Goal: Transaction & Acquisition: Book appointment/travel/reservation

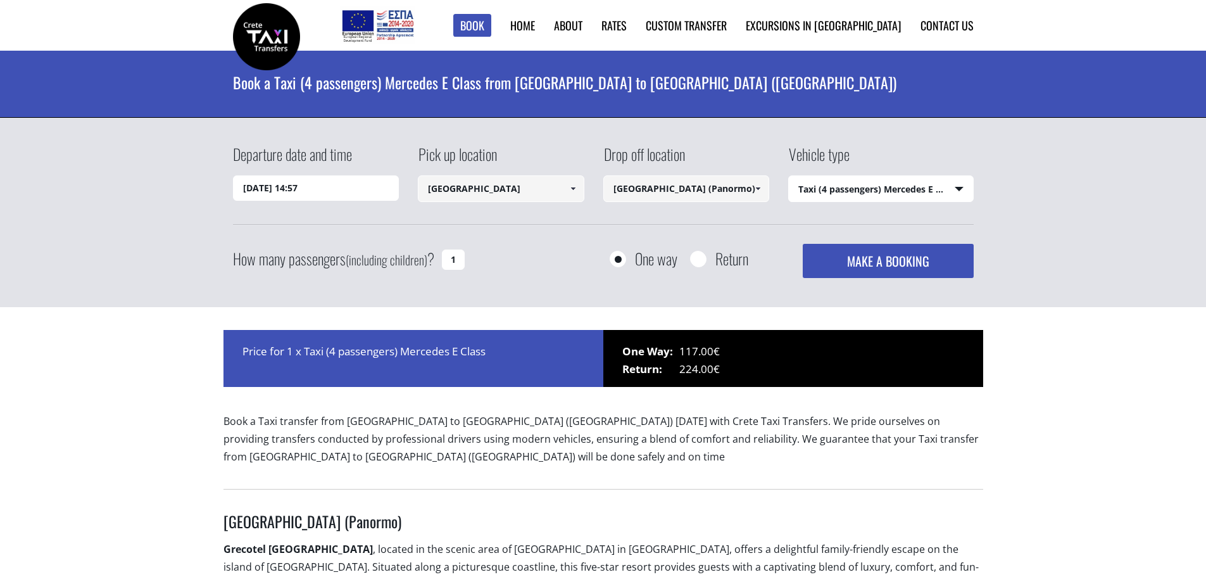
select select "540"
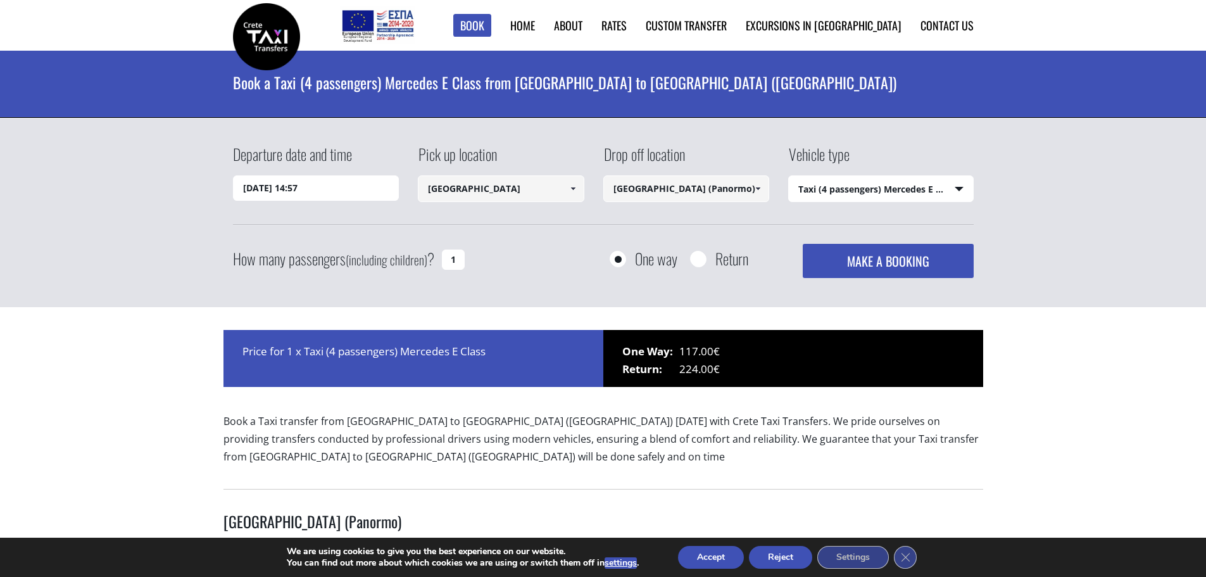
click at [700, 258] on input "Return" at bounding box center [698, 260] width 16 height 16
radio input "true"
type input "[GEOGRAPHIC_DATA] (Panormo)"
type input "[GEOGRAPHIC_DATA]"
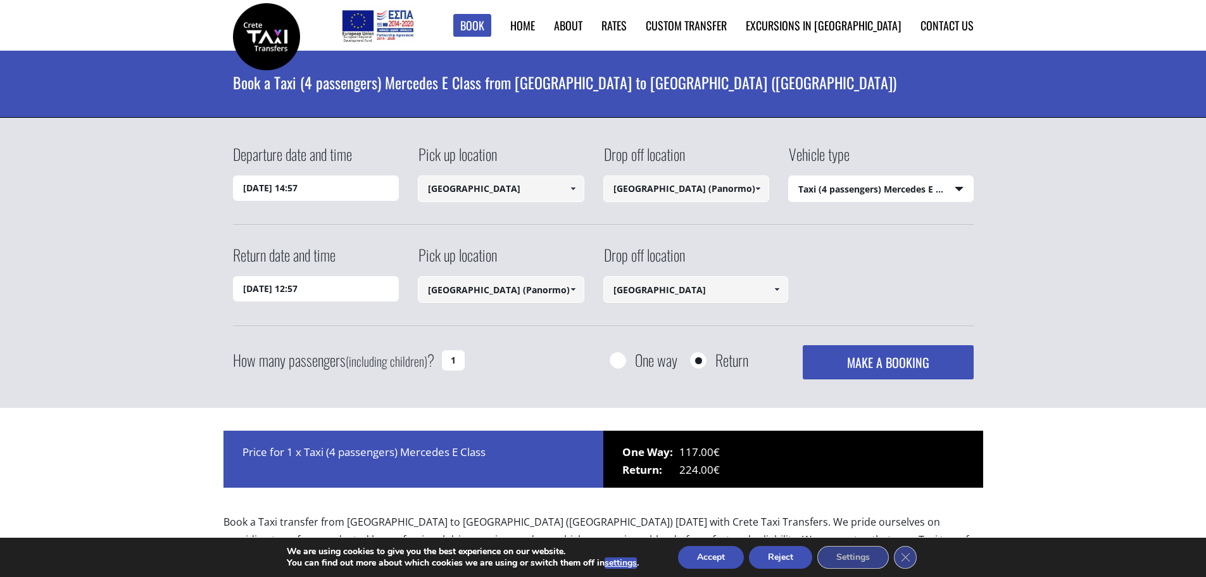
click at [458, 361] on input "1" at bounding box center [453, 360] width 23 height 20
type input "4"
click at [260, 180] on input "02/09/2025 14:57" at bounding box center [316, 187] width 167 height 25
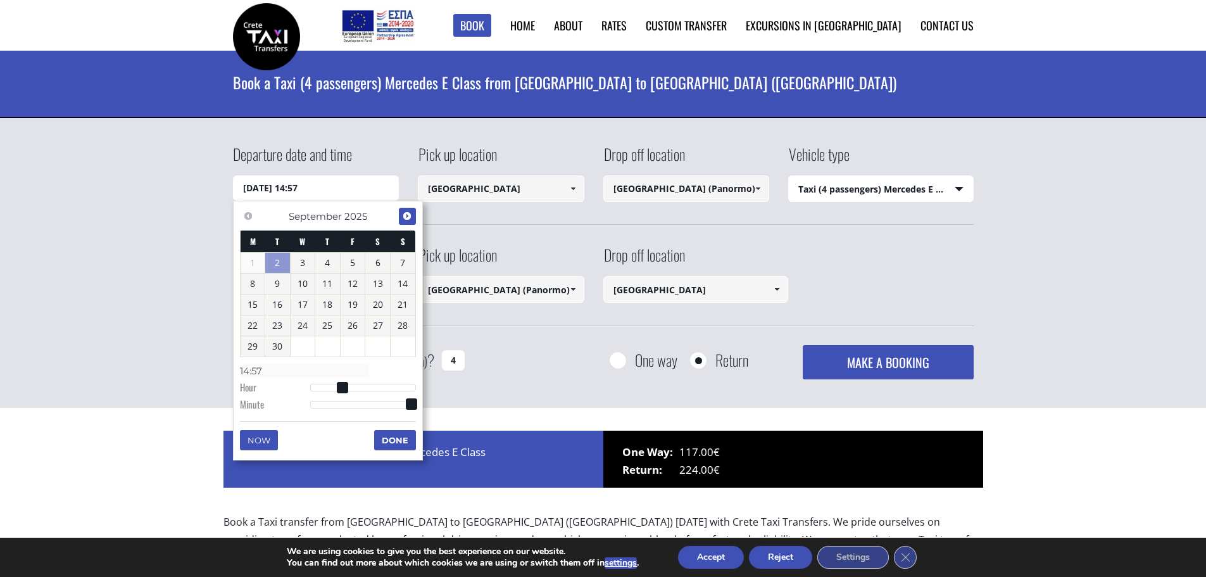
click at [405, 218] on span "Next" at bounding box center [407, 216] width 10 height 10
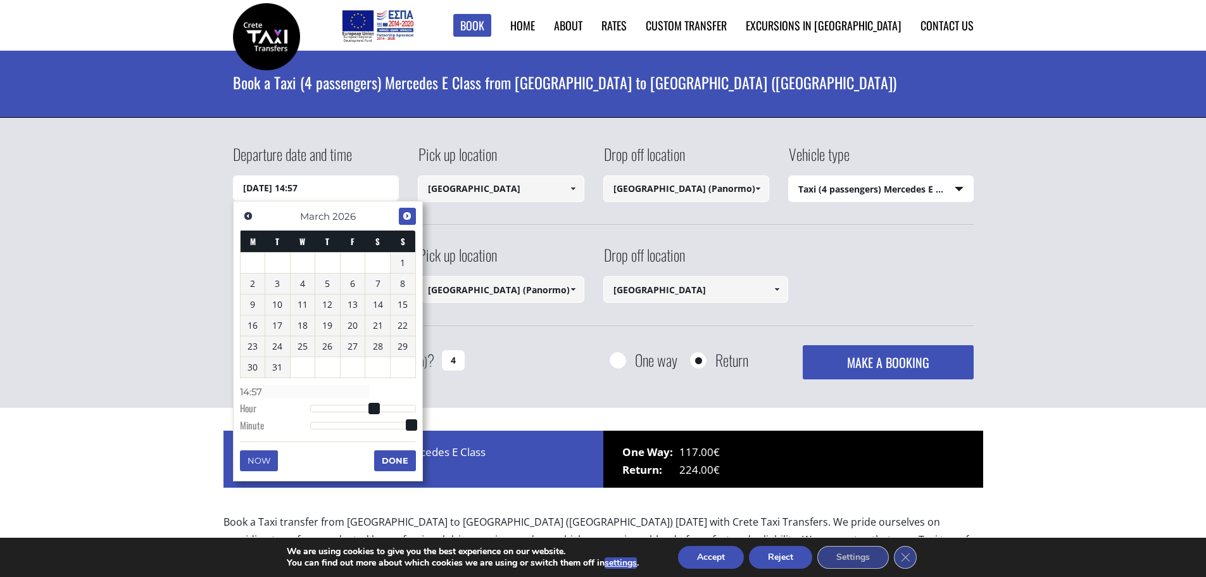
click at [405, 218] on span "Next" at bounding box center [407, 216] width 10 height 10
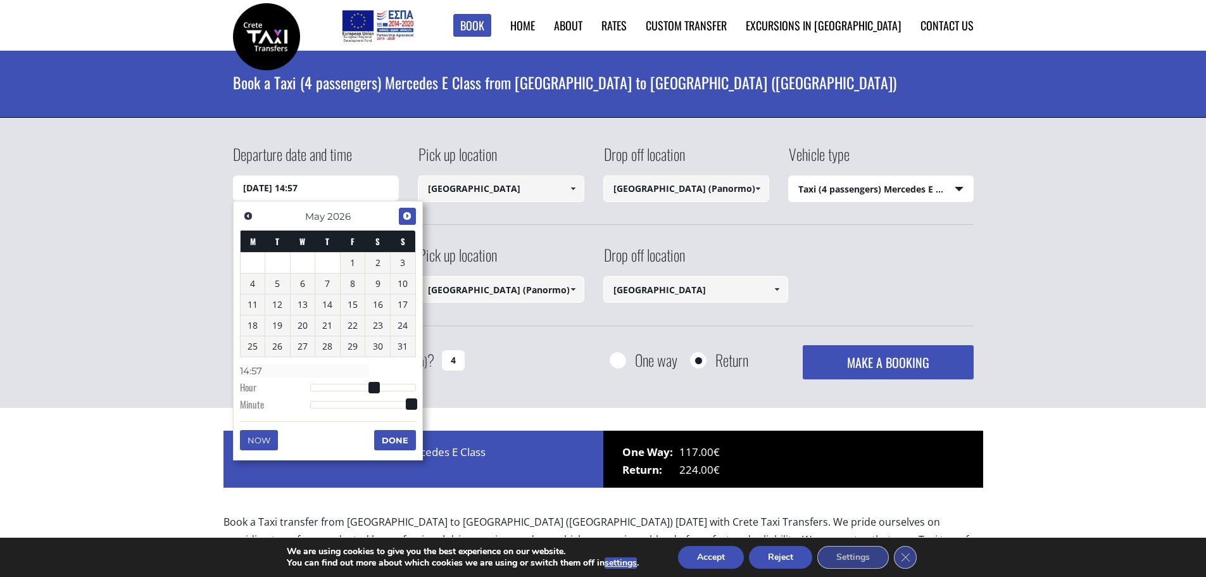
click at [405, 218] on span "Next" at bounding box center [407, 216] width 10 height 10
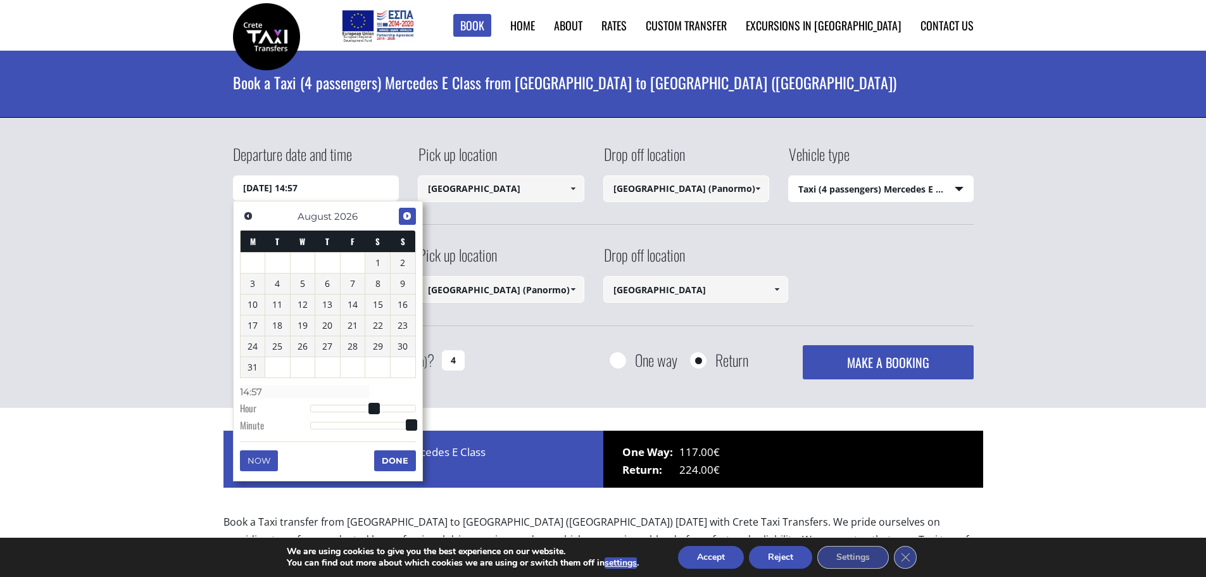
click at [405, 218] on span "Next" at bounding box center [407, 216] width 10 height 10
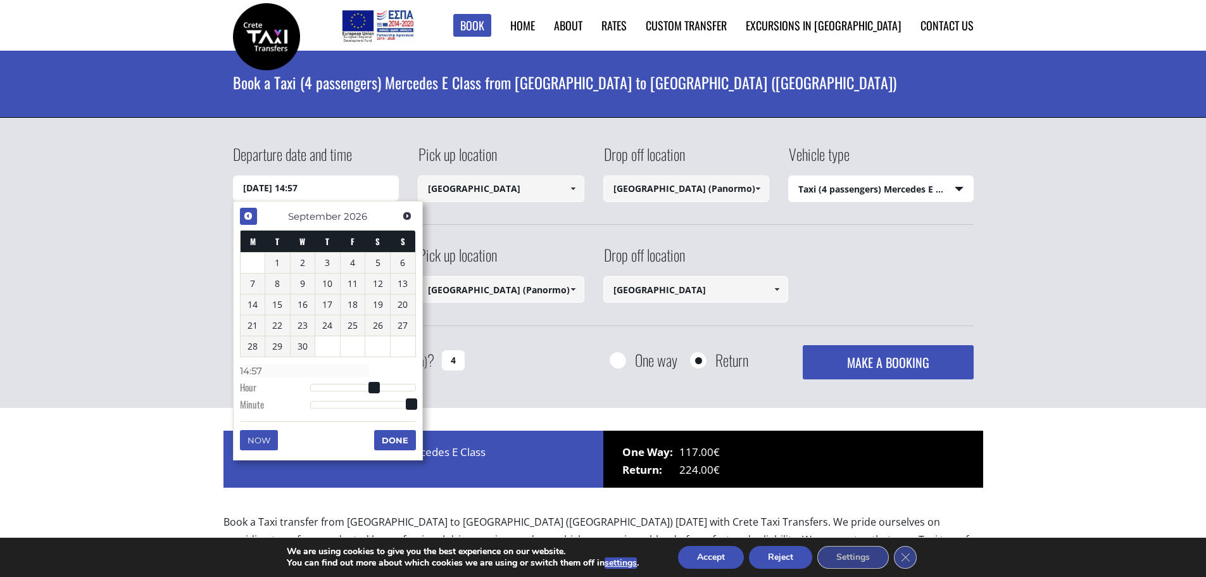
click at [255, 216] on link "Previous" at bounding box center [248, 216] width 17 height 17
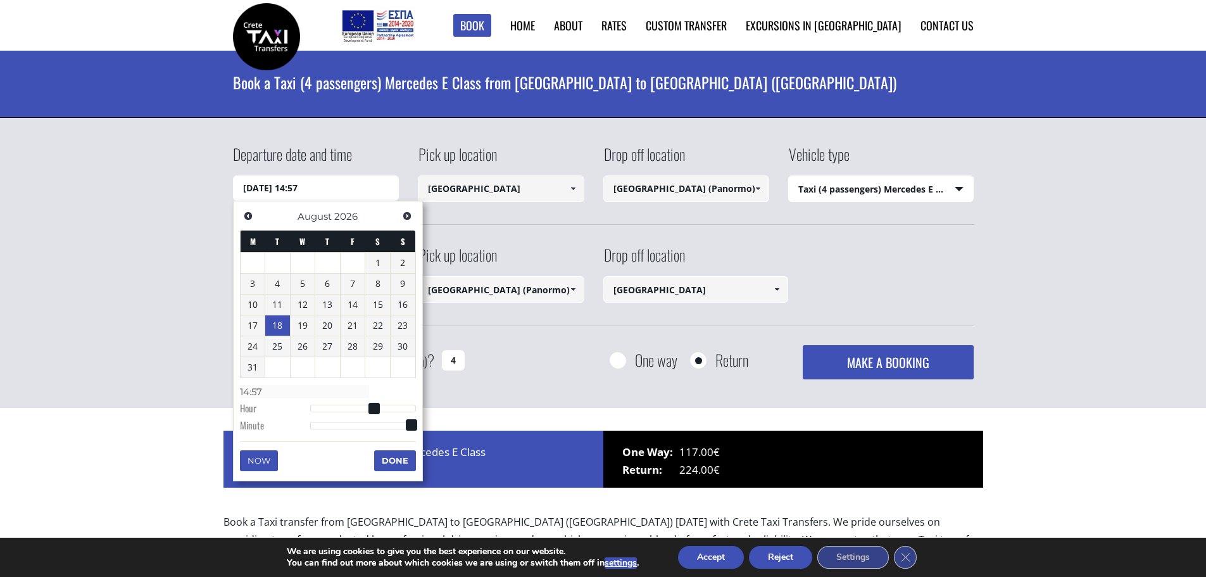
click at [285, 329] on link "18" at bounding box center [277, 325] width 25 height 20
type input "18/08/2026 00:00"
click at [269, 324] on link "18" at bounding box center [277, 325] width 25 height 20
click at [407, 460] on button "Done" at bounding box center [395, 460] width 42 height 20
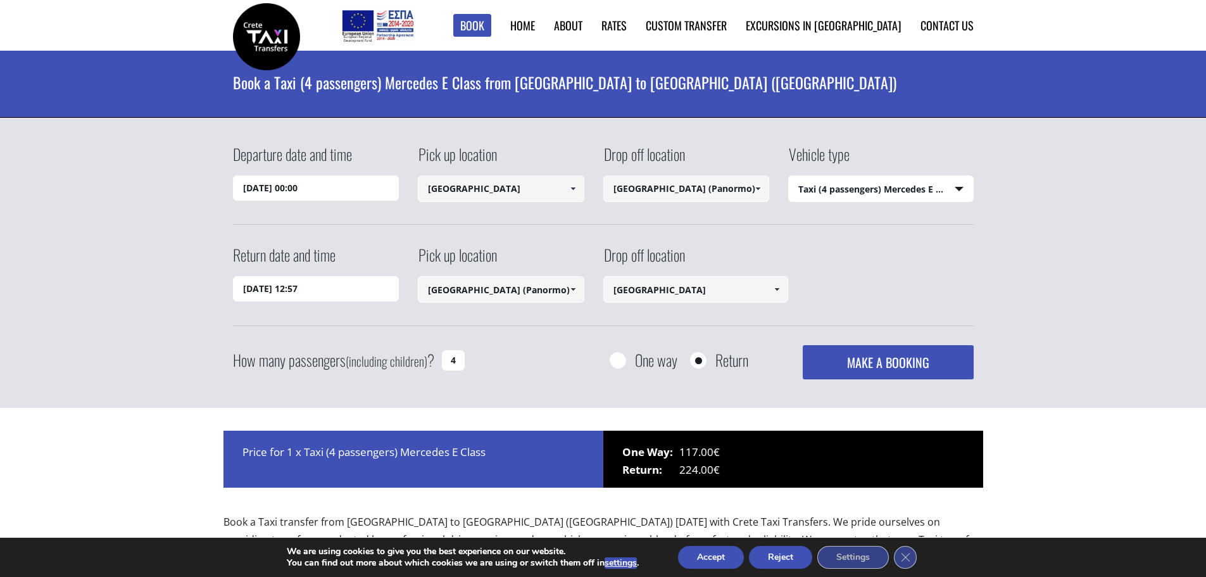
click at [302, 286] on input "03/09/2025 12:57" at bounding box center [316, 288] width 167 height 25
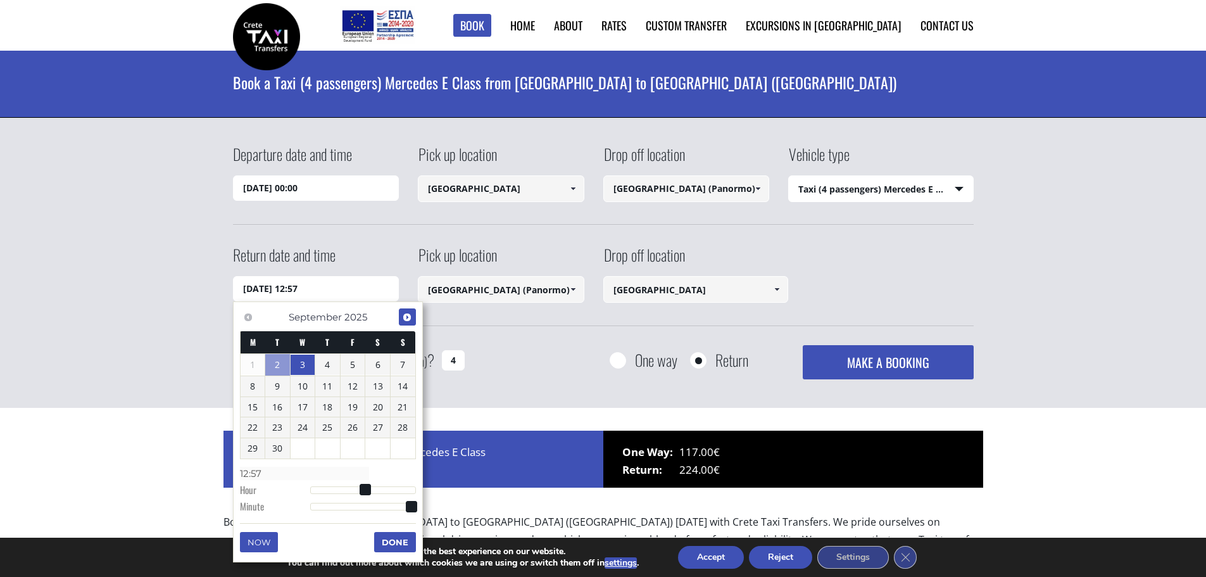
click at [406, 315] on span "Next" at bounding box center [407, 317] width 10 height 10
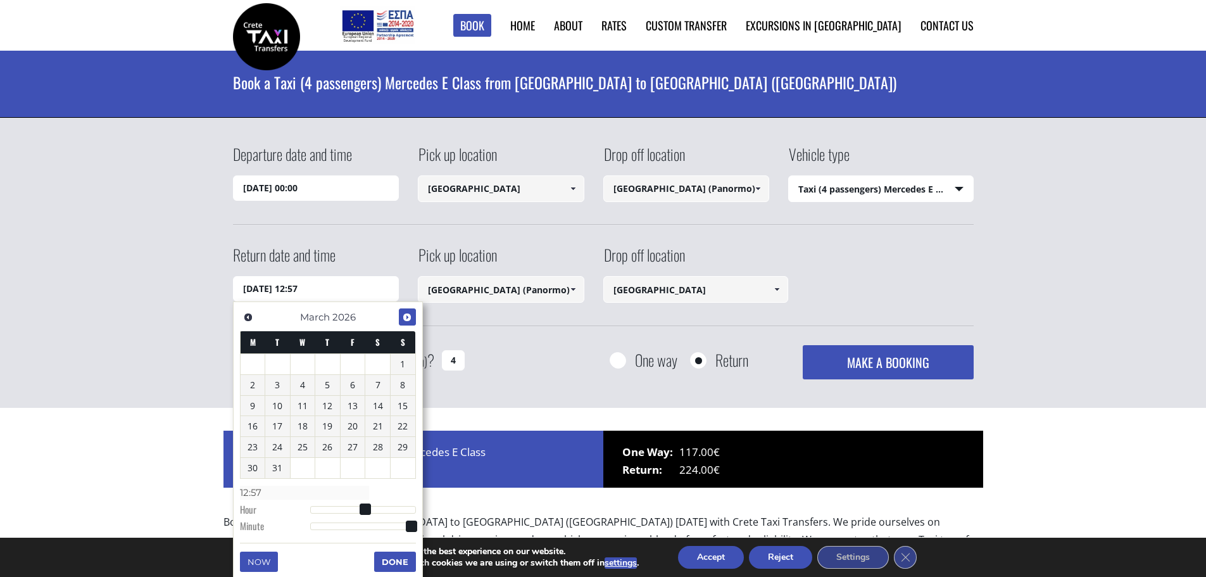
click at [406, 315] on span "Next" at bounding box center [407, 317] width 10 height 10
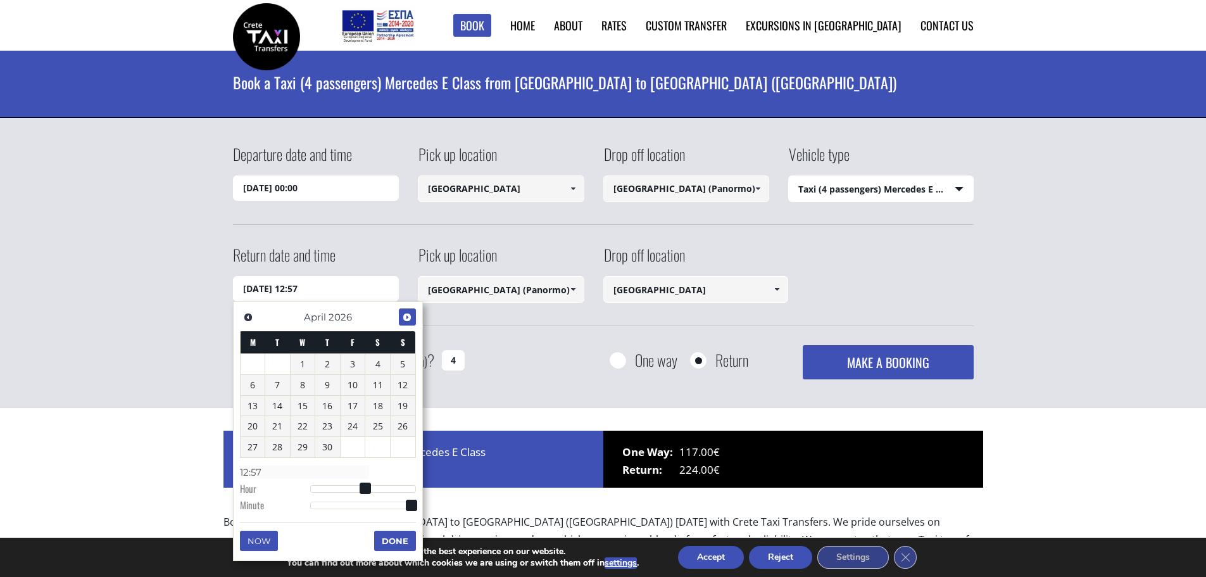
click at [406, 315] on span "Next" at bounding box center [407, 317] width 10 height 10
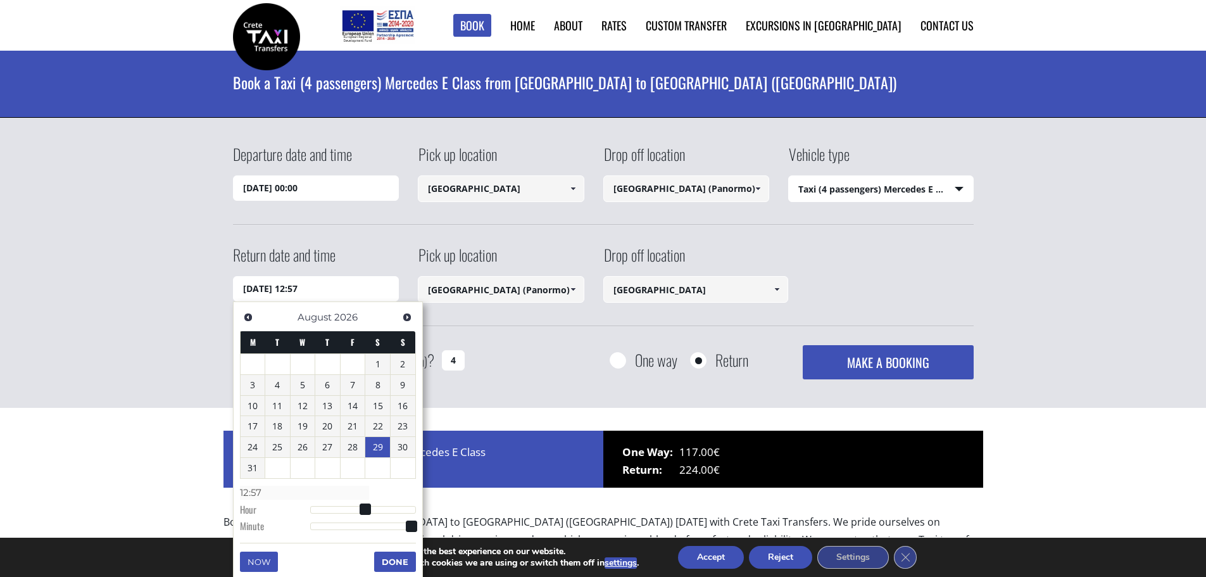
click at [378, 448] on link "29" at bounding box center [377, 447] width 25 height 20
type input "29/08/2026 12:57"
click at [653, 321] on div "Return date and time 29/08/2026 12:57 Pick up location Select pickup location S…" at bounding box center [603, 285] width 741 height 82
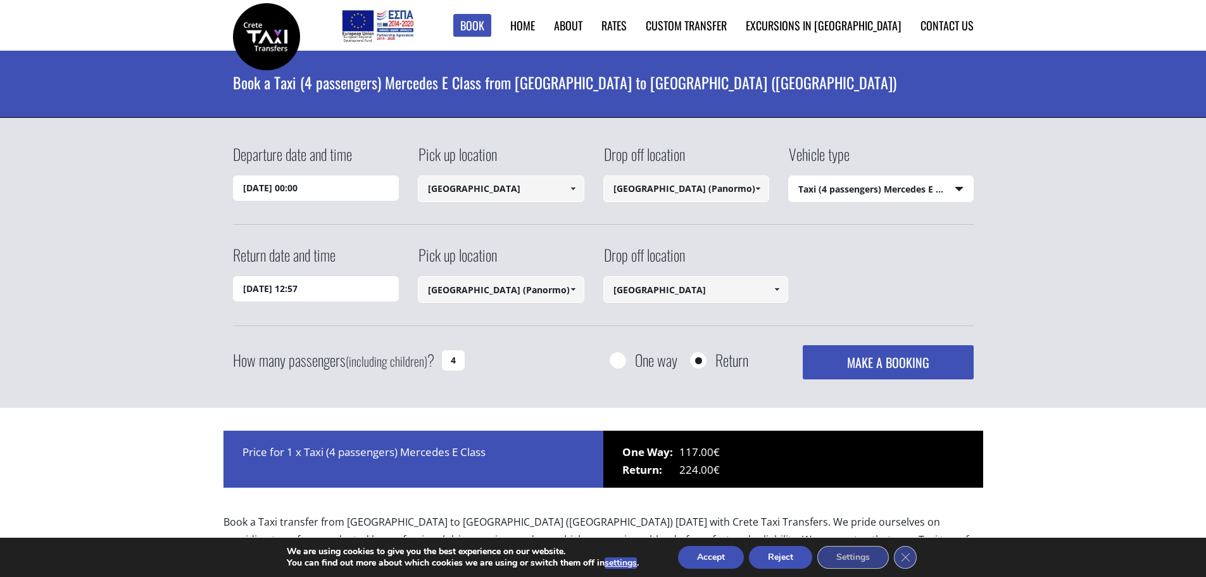
click at [874, 363] on button "MAKE A BOOKING" at bounding box center [888, 362] width 170 height 34
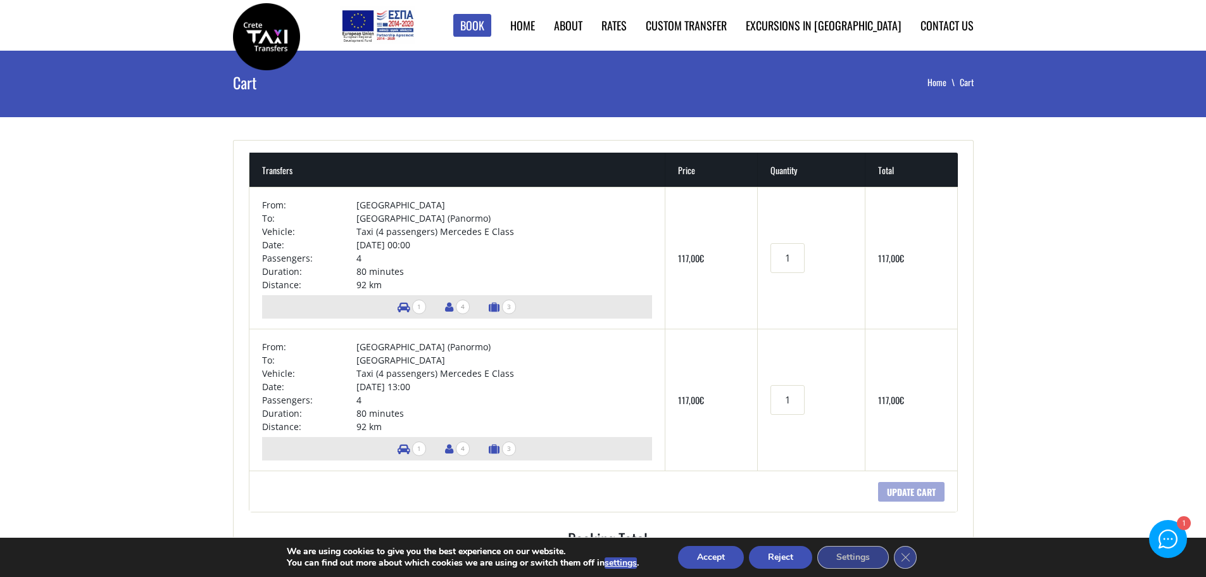
click at [722, 560] on button "Accept" at bounding box center [711, 557] width 66 height 23
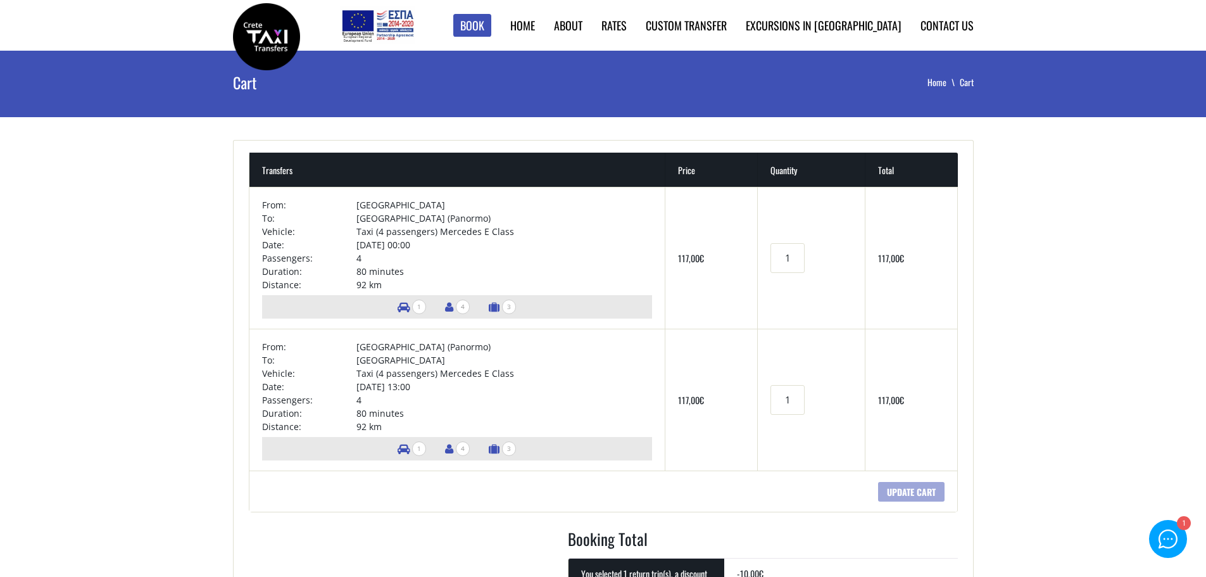
scroll to position [380, 0]
